Goal: Find specific page/section: Find specific page/section

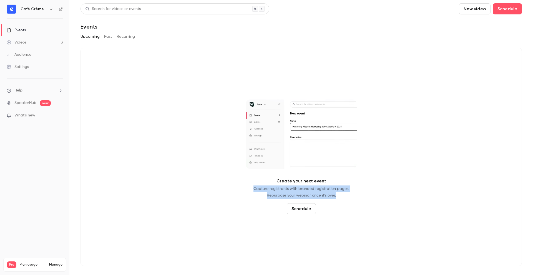
drag, startPoint x: 251, startPoint y: 179, endPoint x: 417, endPoint y: 208, distance: 167.8
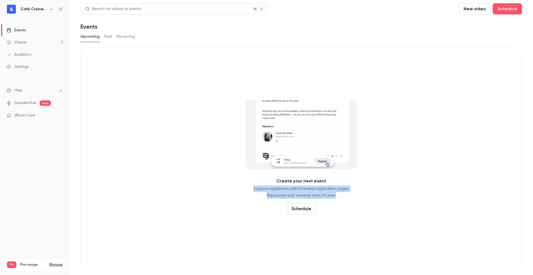
click at [419, 210] on div "Create your next event Capture registrants with branded registration pages. Rep…" at bounding box center [300, 157] width 441 height 219
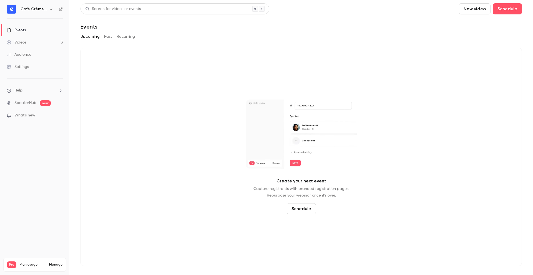
click at [408, 203] on div "Create your next event Capture registrants with branded registration pages. Rep…" at bounding box center [300, 157] width 441 height 219
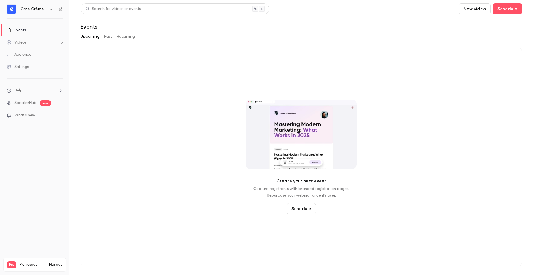
drag, startPoint x: 347, startPoint y: 198, endPoint x: 264, endPoint y: 175, distance: 86.3
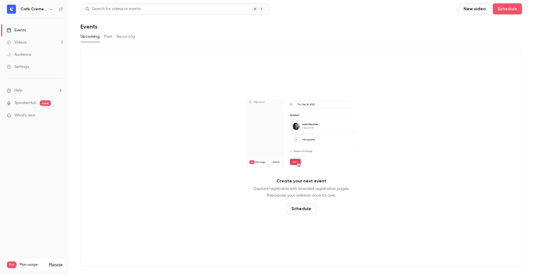
click at [264, 175] on div "Create your next event Capture registrants with branded registration pages. Rep…" at bounding box center [300, 157] width 441 height 219
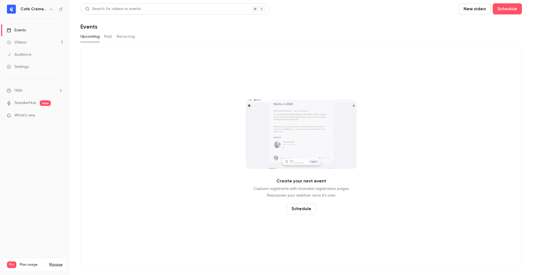
click at [264, 175] on div "Create your next event Capture registrants with branded registration pages. Rep…" at bounding box center [300, 157] width 441 height 219
click at [108, 36] on button "Past" at bounding box center [108, 36] width 8 height 9
